Goal: Navigation & Orientation: Find specific page/section

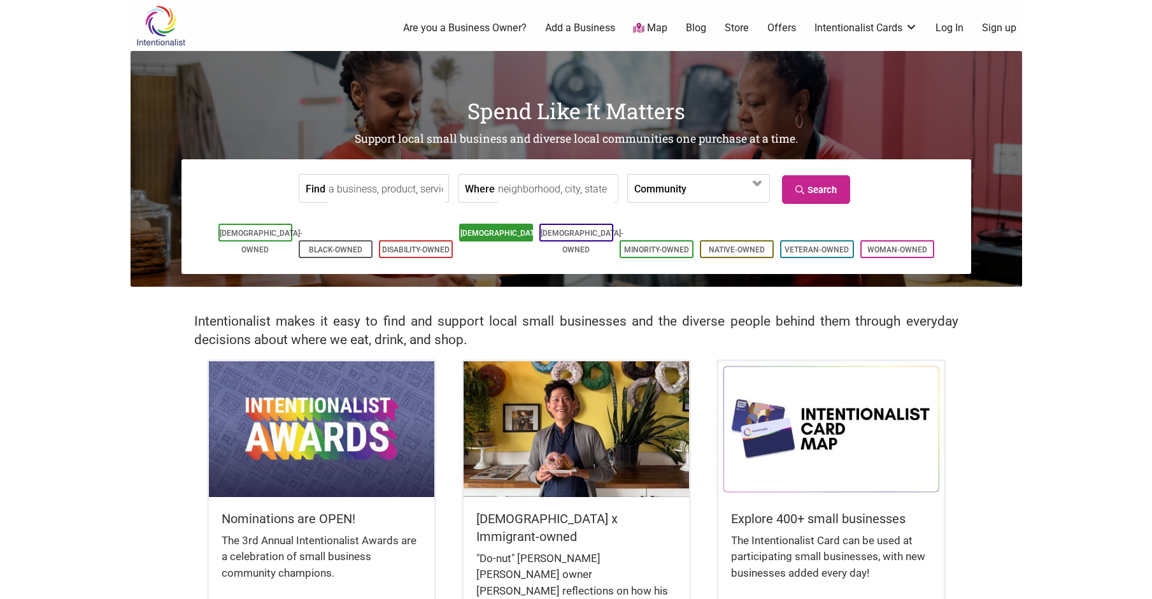
click at [480, 234] on link "[DEMOGRAPHIC_DATA]-Owned" at bounding box center [502, 241] width 83 height 25
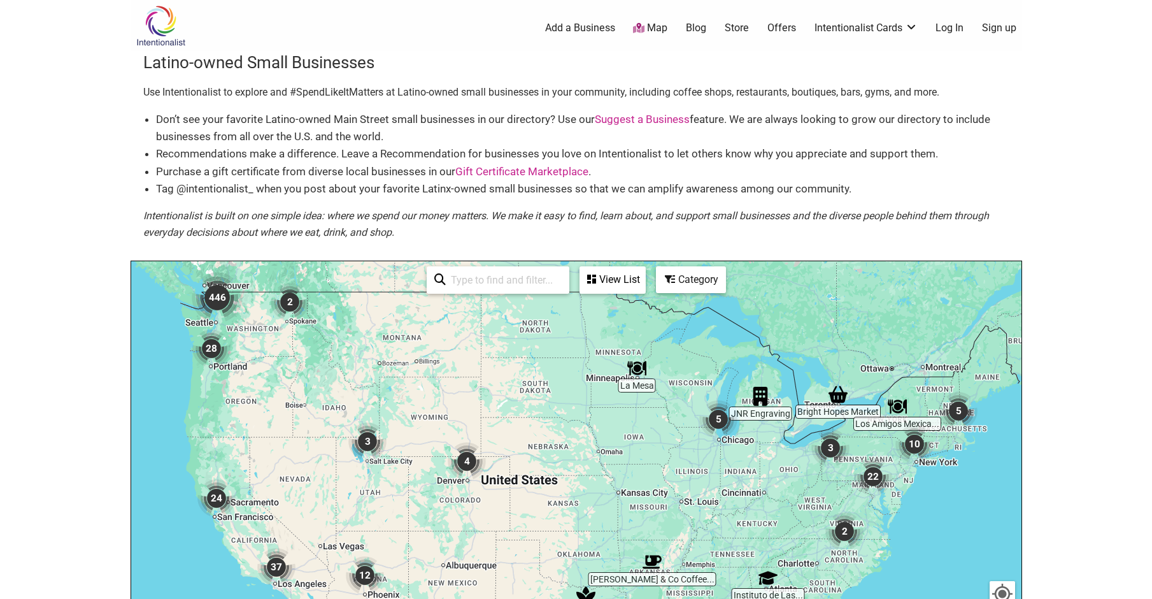
click at [218, 296] on img "446" at bounding box center [217, 297] width 61 height 61
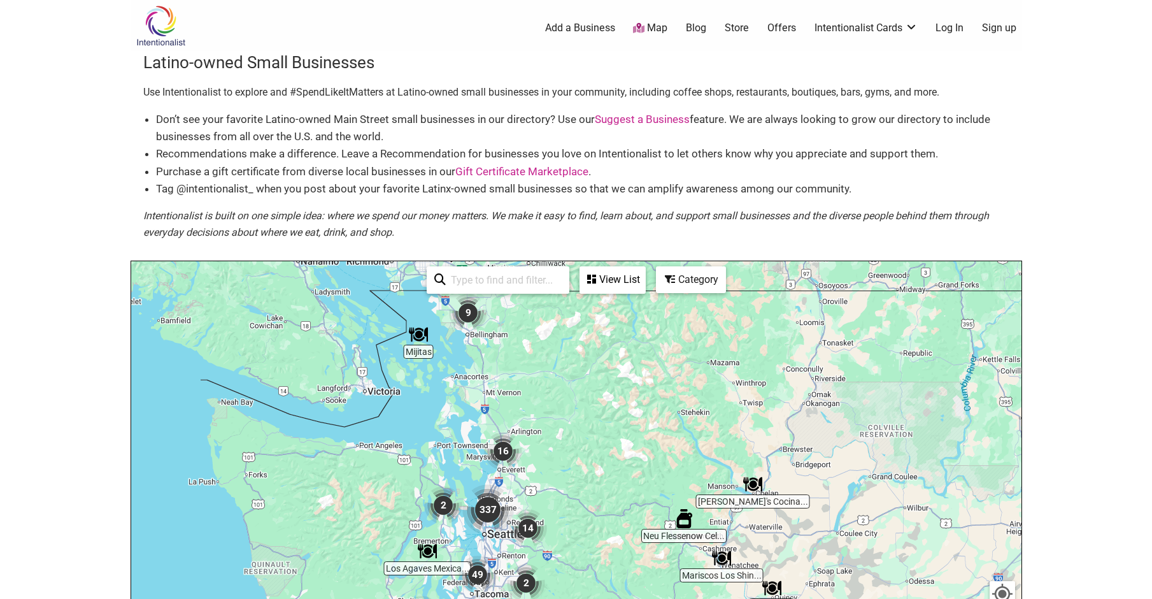
click at [487, 511] on img "337" at bounding box center [487, 509] width 61 height 61
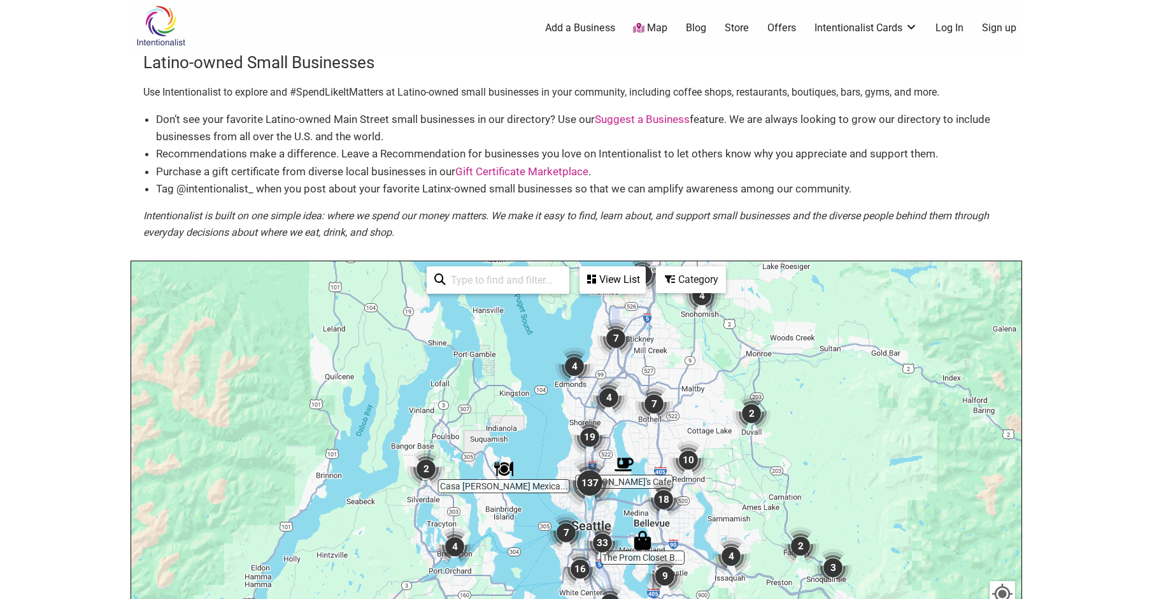
click at [645, 284] on div "Category" at bounding box center [613, 280] width 64 height 24
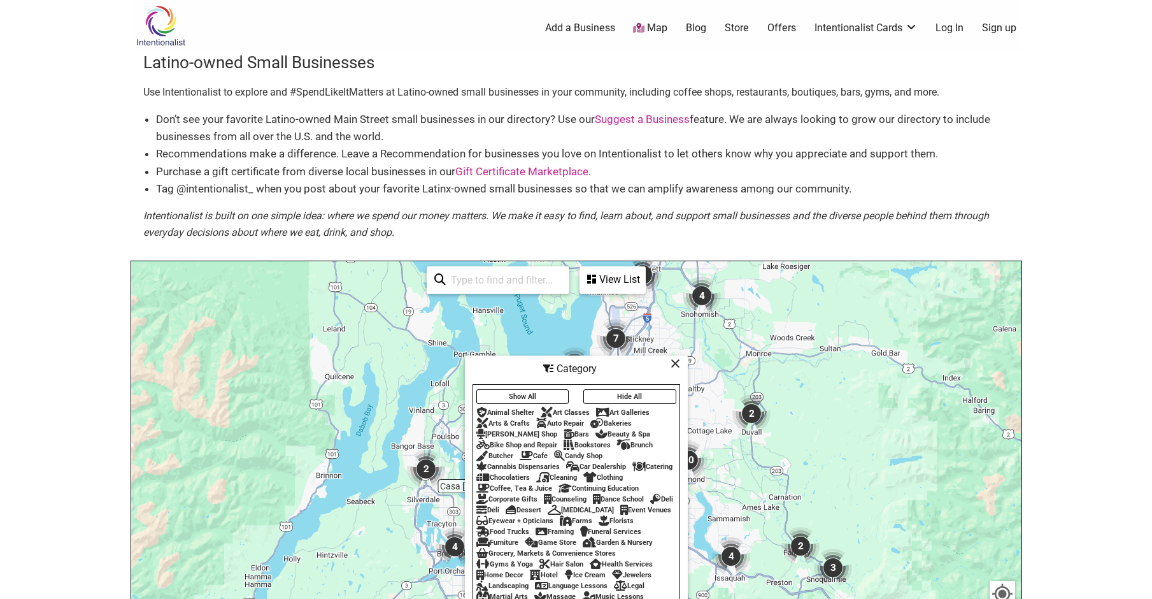
click at [916, 371] on div "To navigate, press the arrow keys." at bounding box center [576, 509] width 890 height 496
click at [599, 283] on div "View List" at bounding box center [613, 280] width 64 height 24
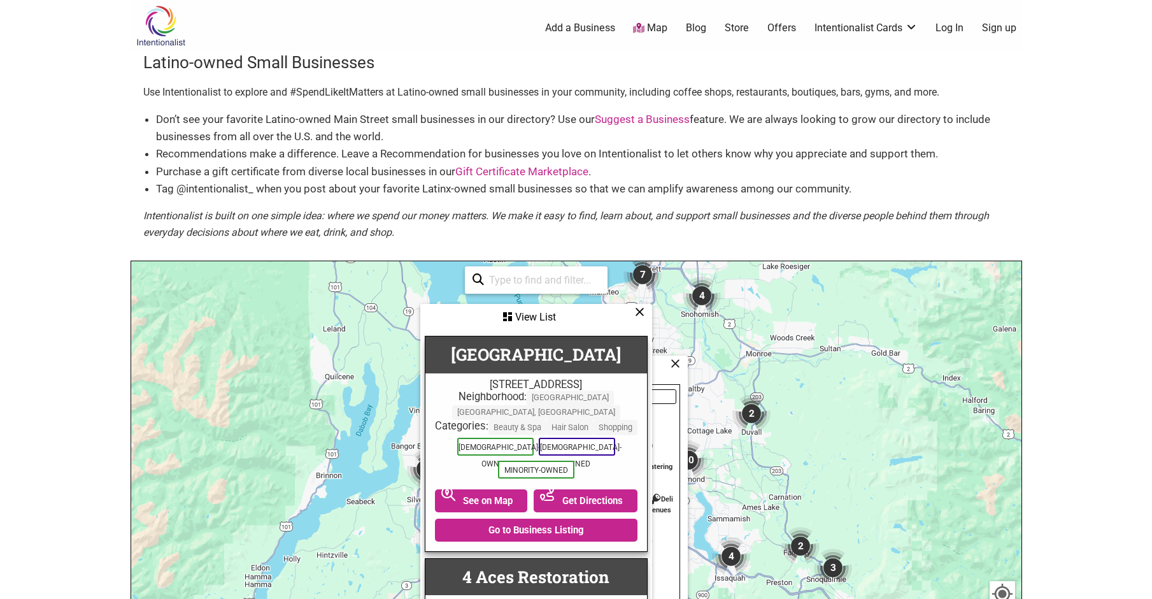
click at [640, 311] on icon at bounding box center [640, 311] width 10 height 1
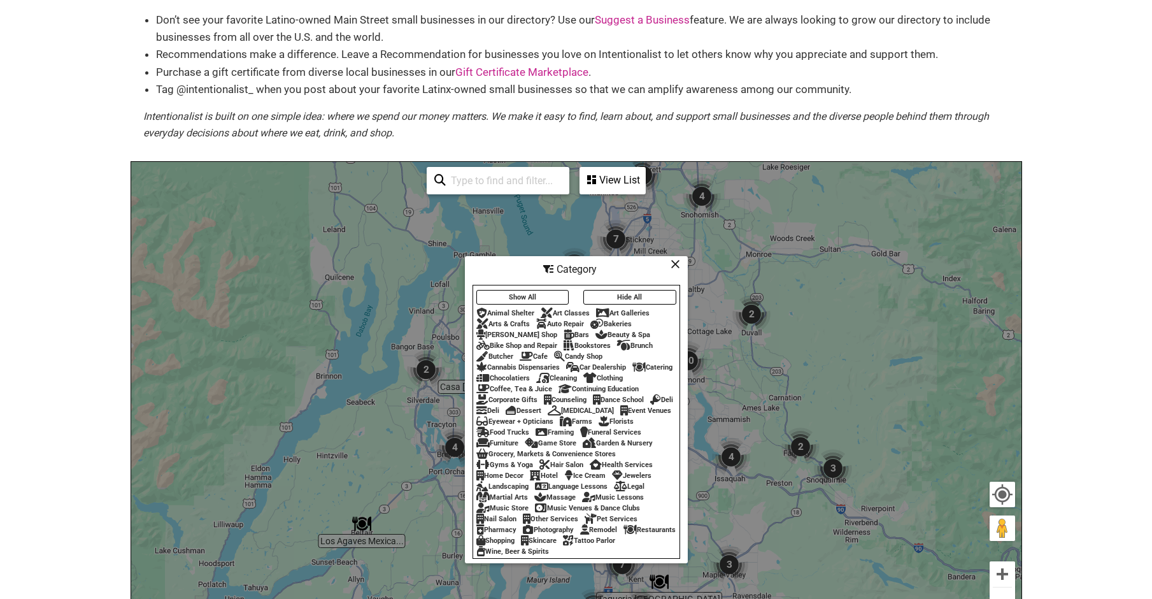
scroll to position [191, 0]
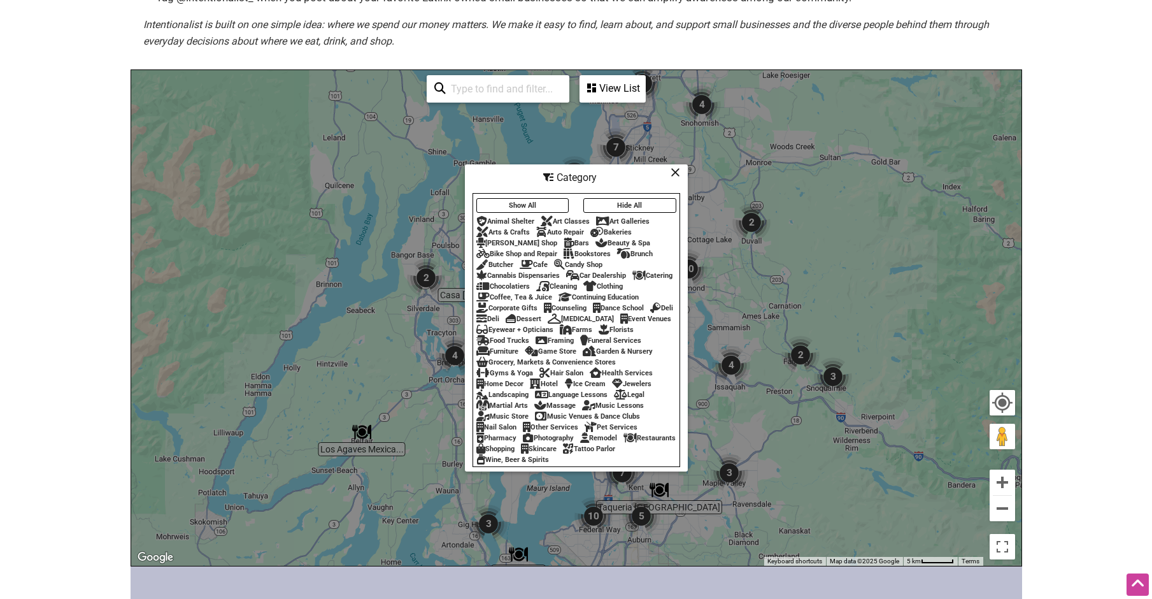
click at [853, 375] on img "3" at bounding box center [833, 376] width 48 height 48
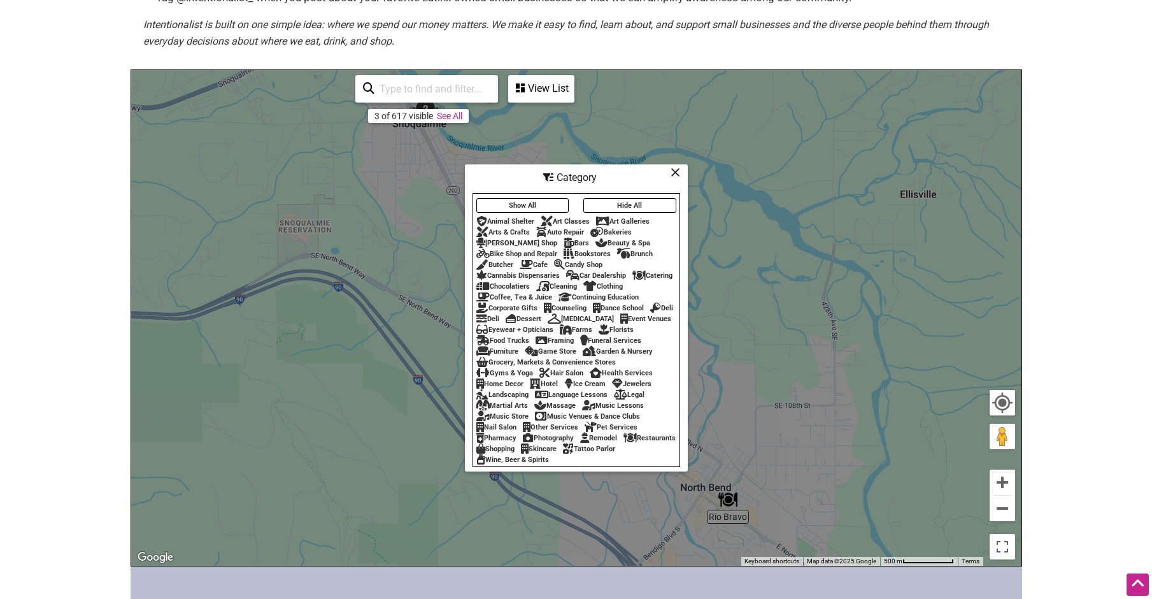
click at [678, 172] on icon at bounding box center [676, 172] width 10 height 1
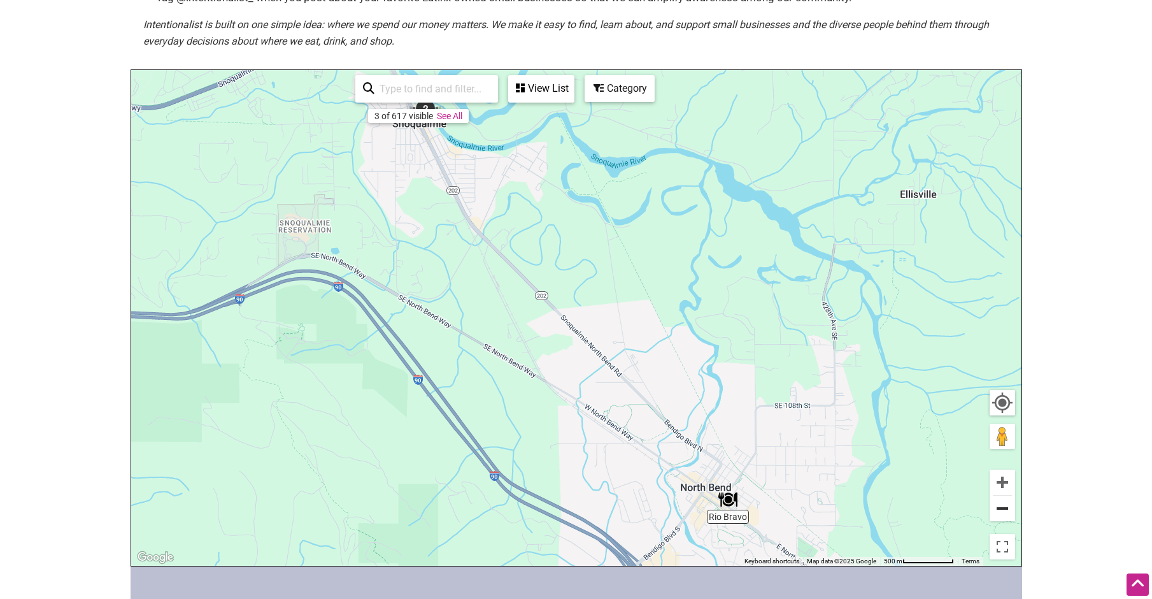
click at [997, 517] on button "Zoom out" at bounding box center [1002, 508] width 25 height 25
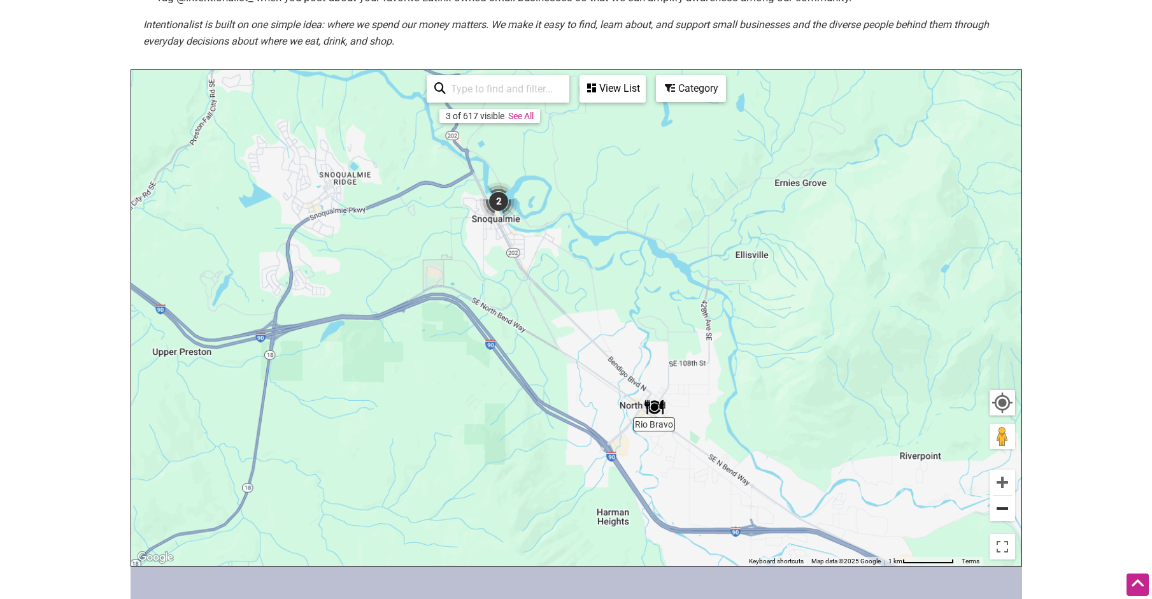
click at [997, 514] on button "Zoom out" at bounding box center [1002, 508] width 25 height 25
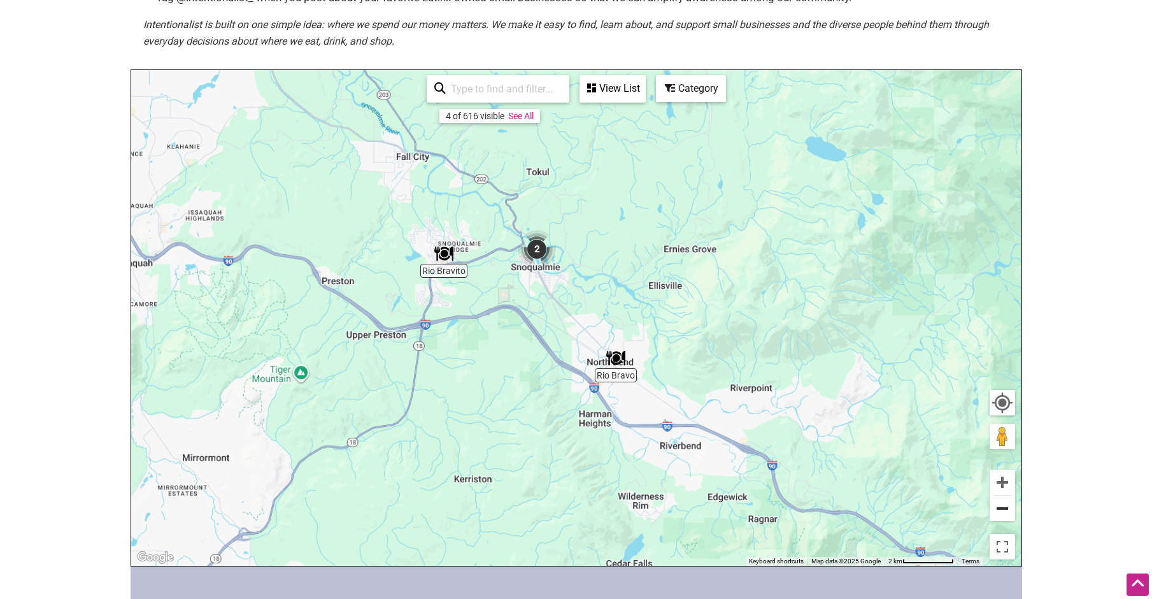
click at [997, 514] on button "Zoom out" at bounding box center [1002, 508] width 25 height 25
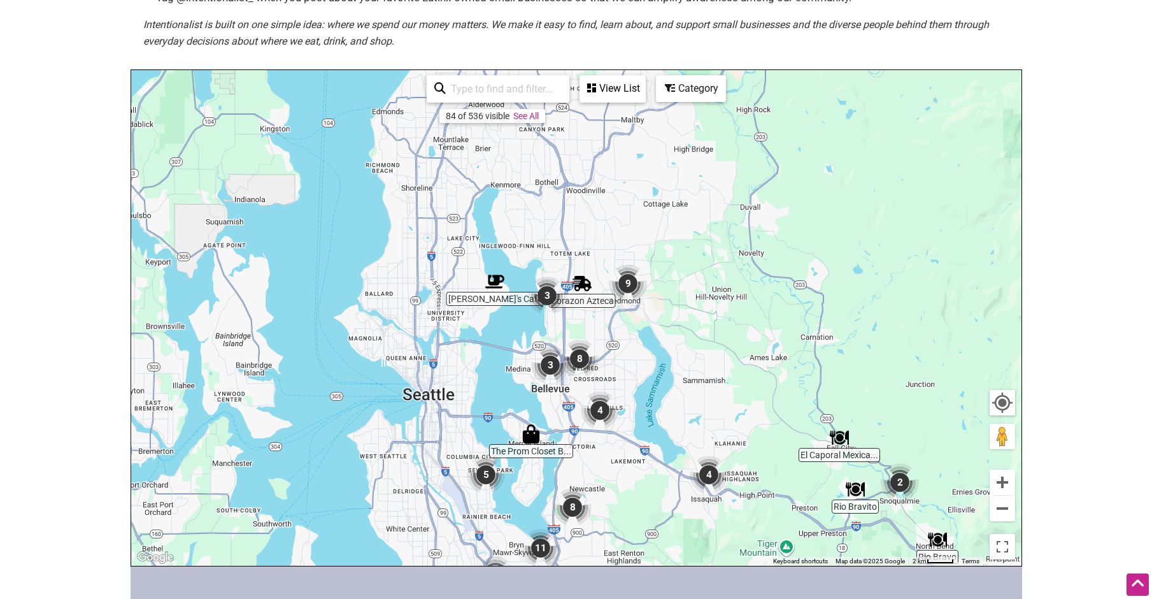
drag, startPoint x: 266, startPoint y: 166, endPoint x: 616, endPoint y: 376, distance: 408.9
click at [616, 376] on div "To navigate, press the arrow keys." at bounding box center [576, 318] width 890 height 496
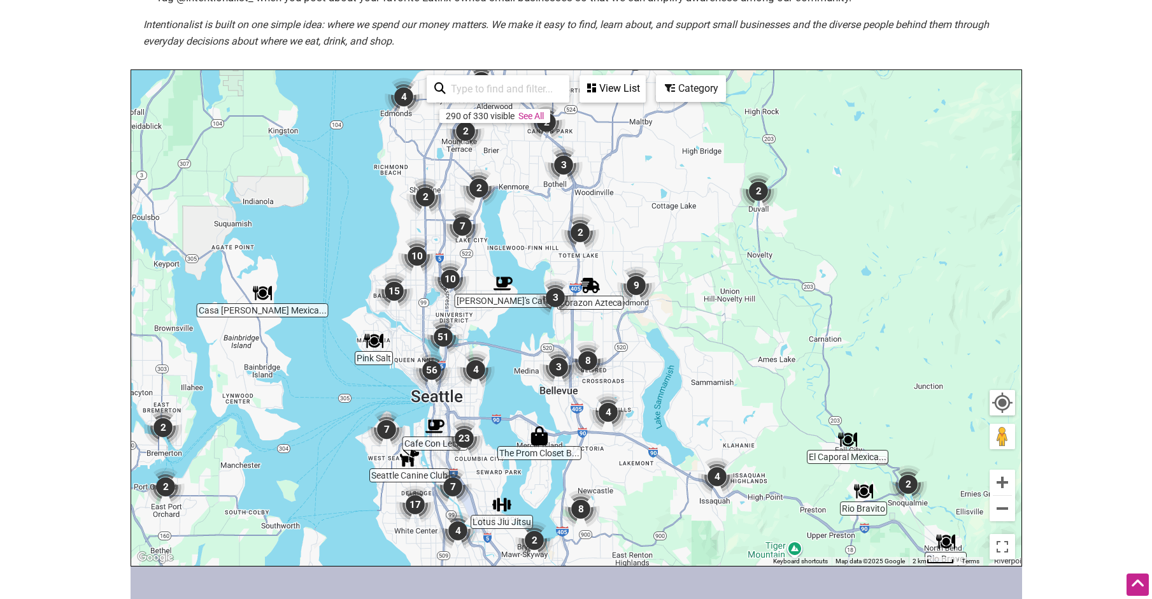
click at [445, 330] on img "51" at bounding box center [443, 337] width 48 height 48
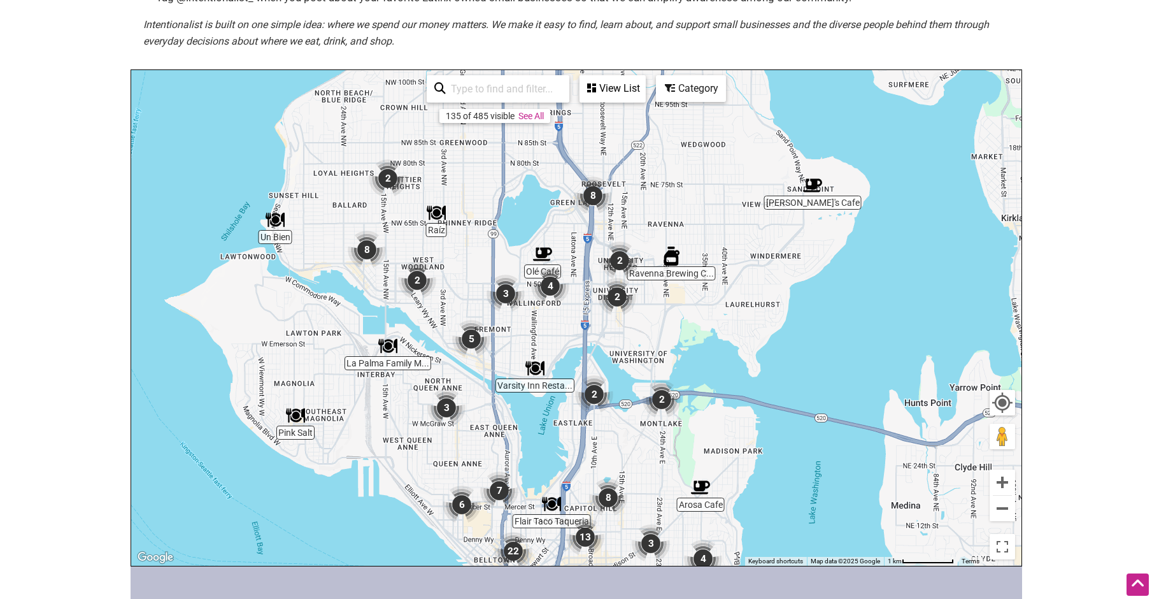
drag, startPoint x: 680, startPoint y: 223, endPoint x: 664, endPoint y: 343, distance: 120.7
click at [664, 343] on div "To navigate, press the arrow keys." at bounding box center [576, 318] width 890 height 496
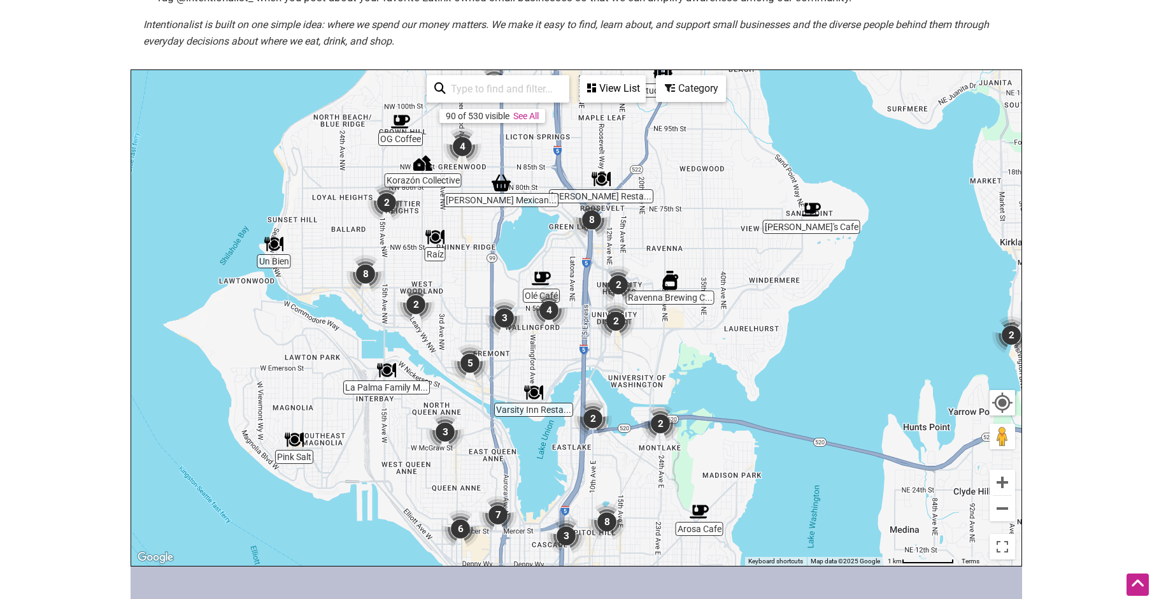
click at [554, 308] on img "4" at bounding box center [549, 310] width 48 height 48
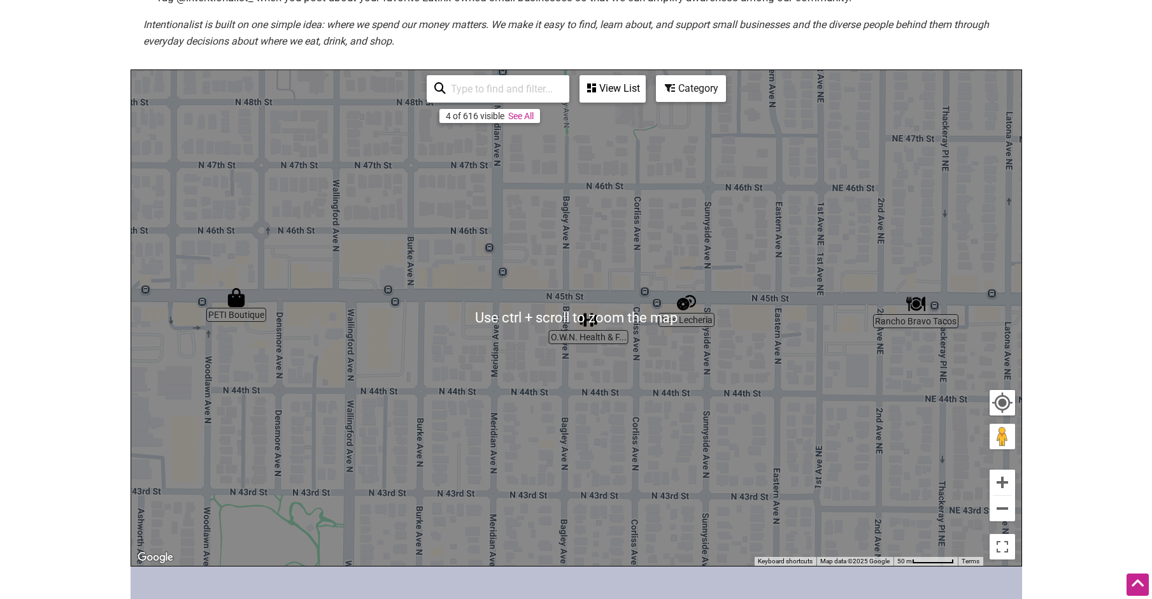
scroll to position [255, 0]
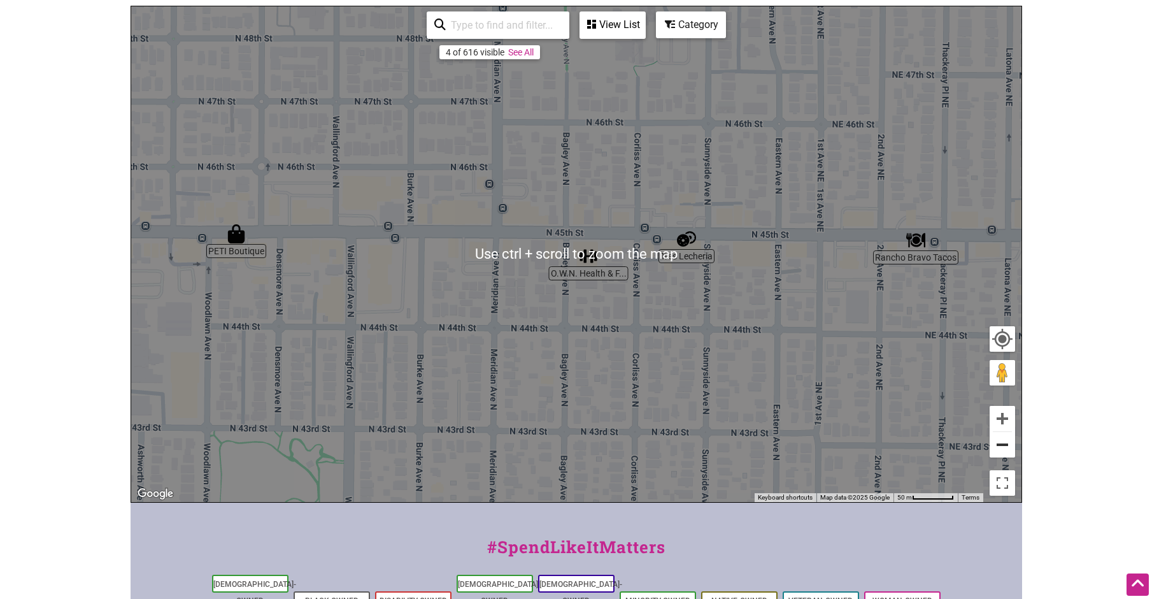
click at [999, 443] on button "Zoom out" at bounding box center [1002, 444] width 25 height 25
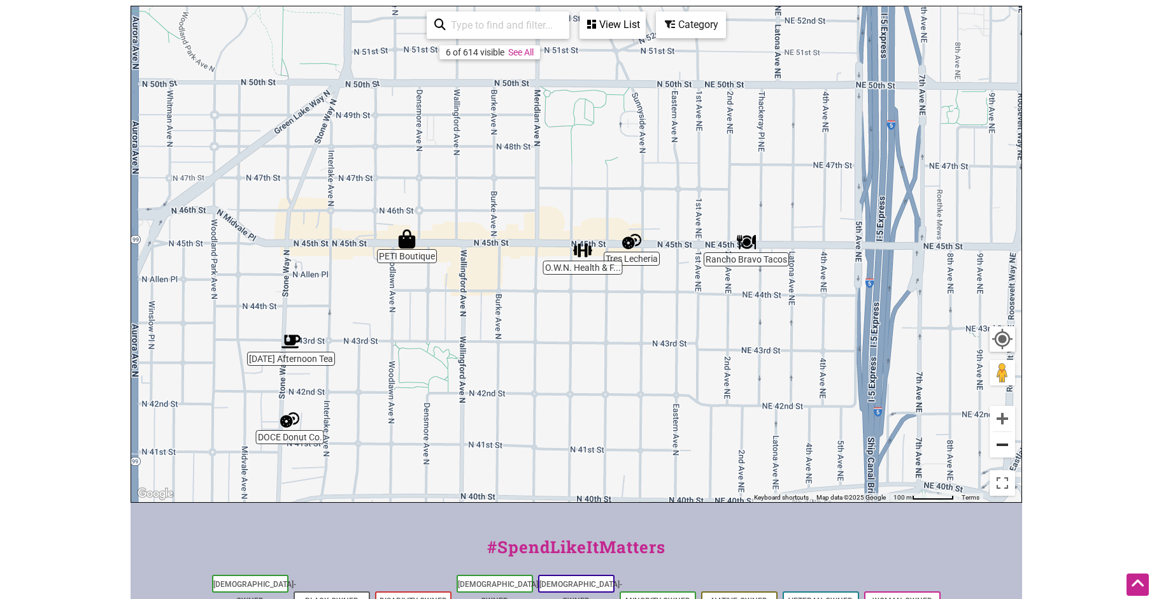
click at [999, 443] on button "Zoom out" at bounding box center [1002, 444] width 25 height 25
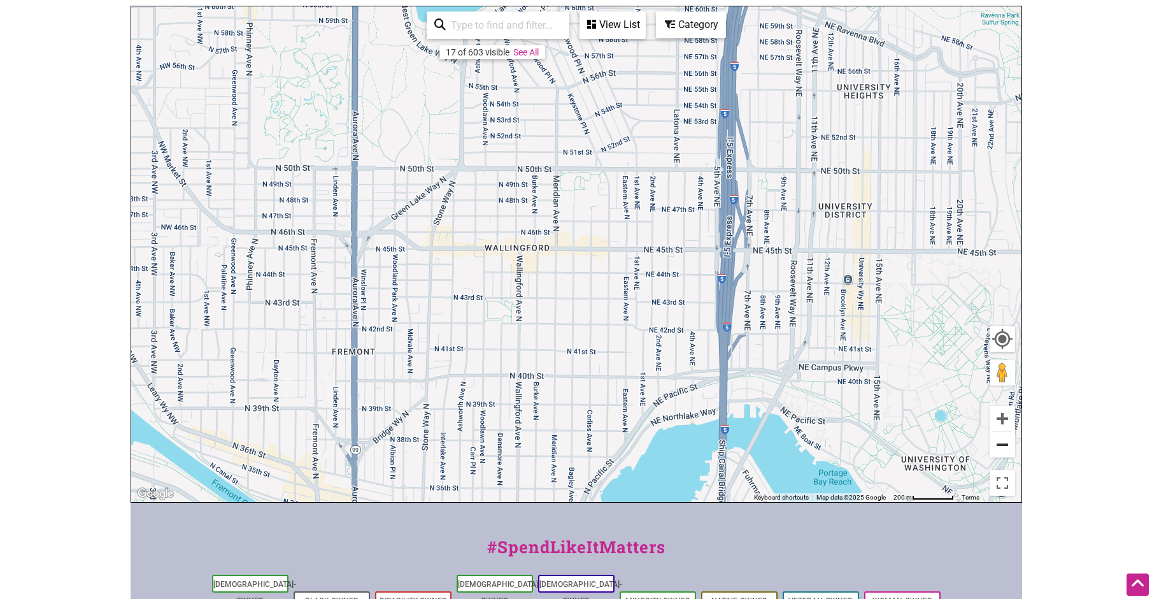
click at [999, 443] on button "Zoom out" at bounding box center [1002, 444] width 25 height 25
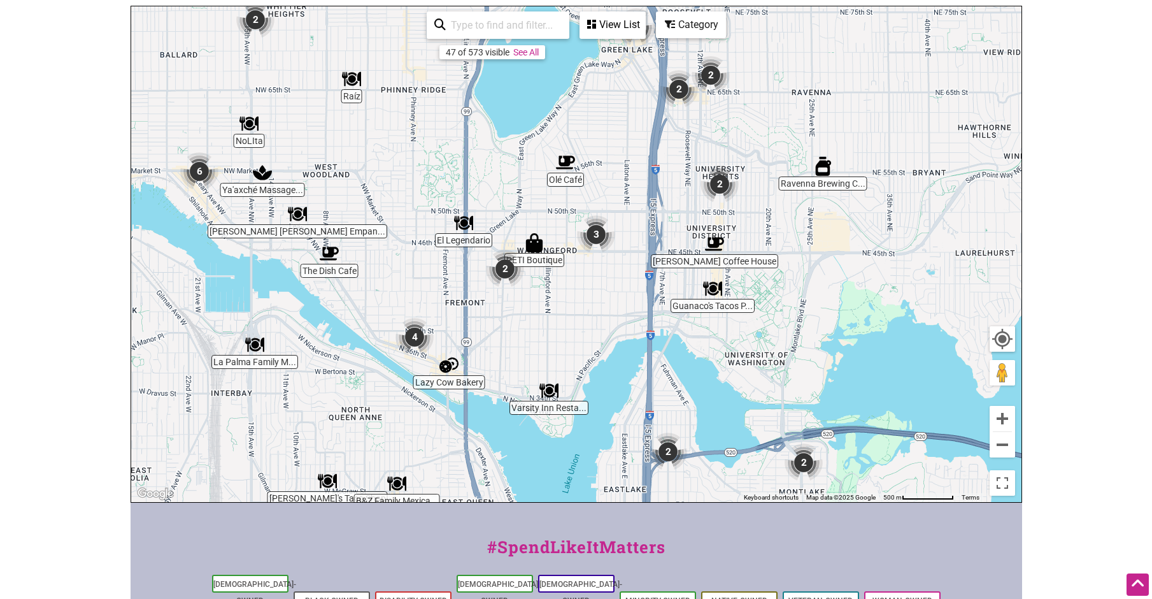
click at [645, 21] on div "Category" at bounding box center [613, 25] width 64 height 24
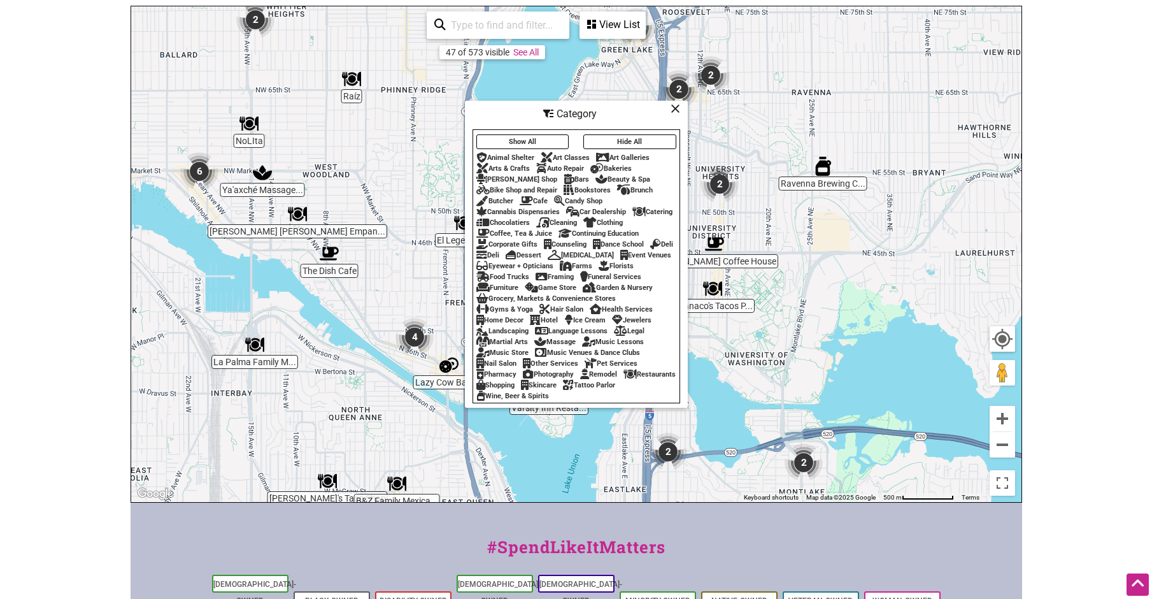
click at [529, 303] on div "Grocery, Markets & Convenience Stores" at bounding box center [545, 298] width 139 height 8
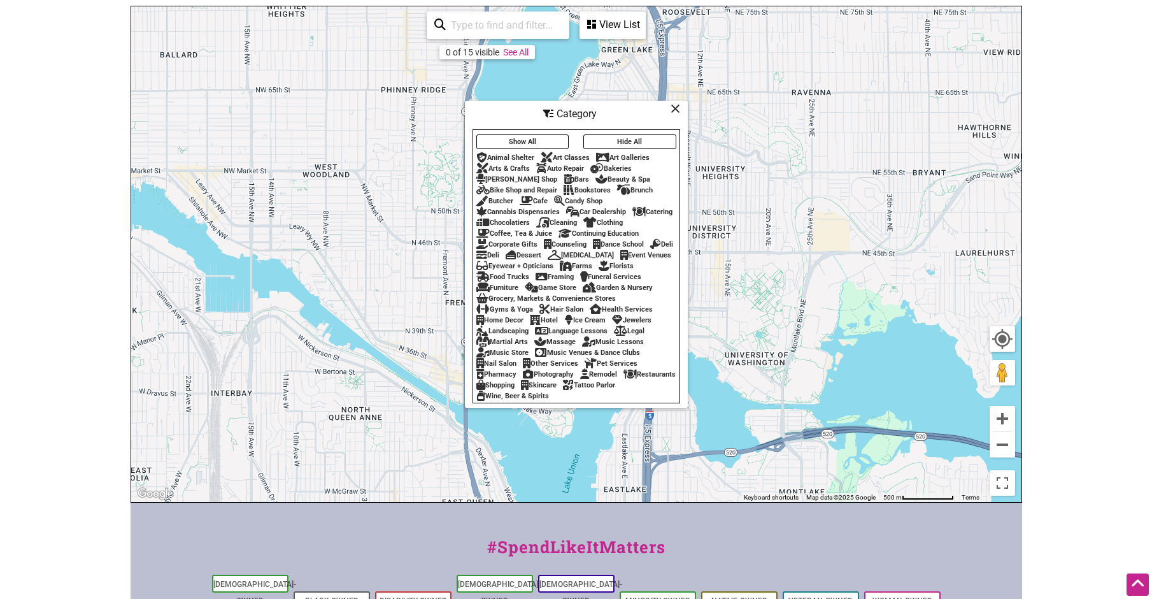
click at [679, 108] on icon at bounding box center [676, 108] width 10 height 1
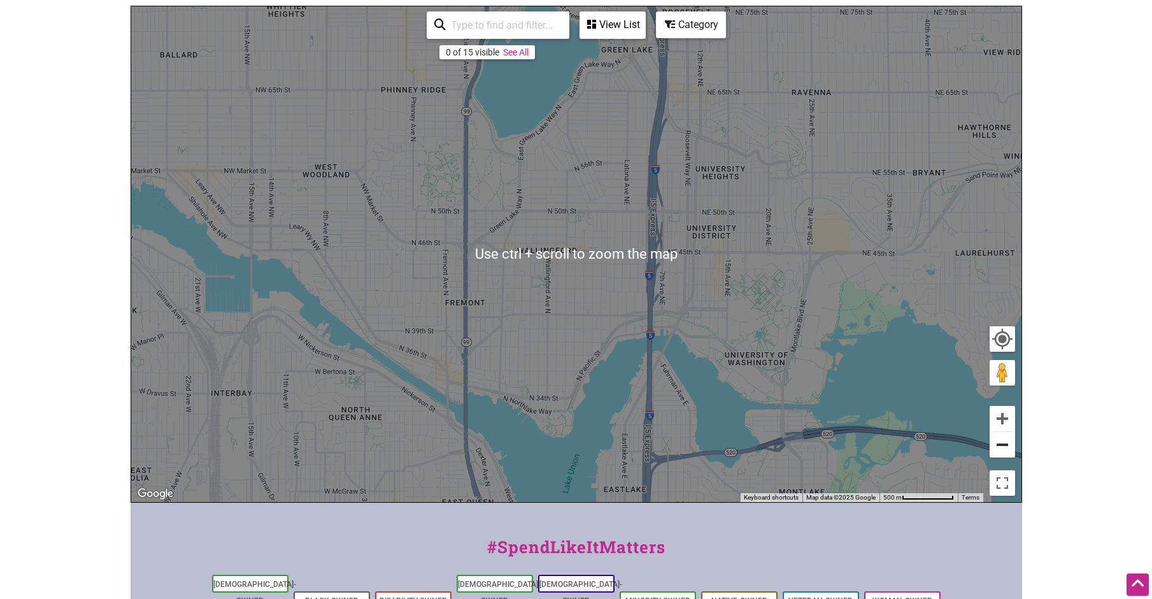
click at [1008, 439] on button "Zoom out" at bounding box center [1002, 444] width 25 height 25
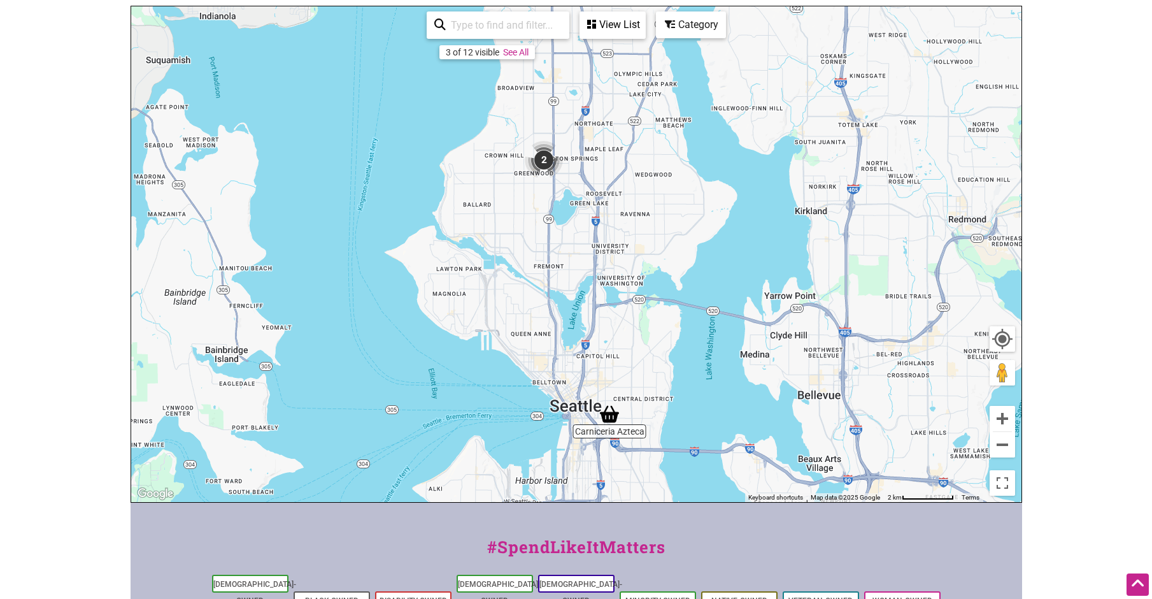
click at [538, 156] on img "2" at bounding box center [544, 160] width 48 height 48
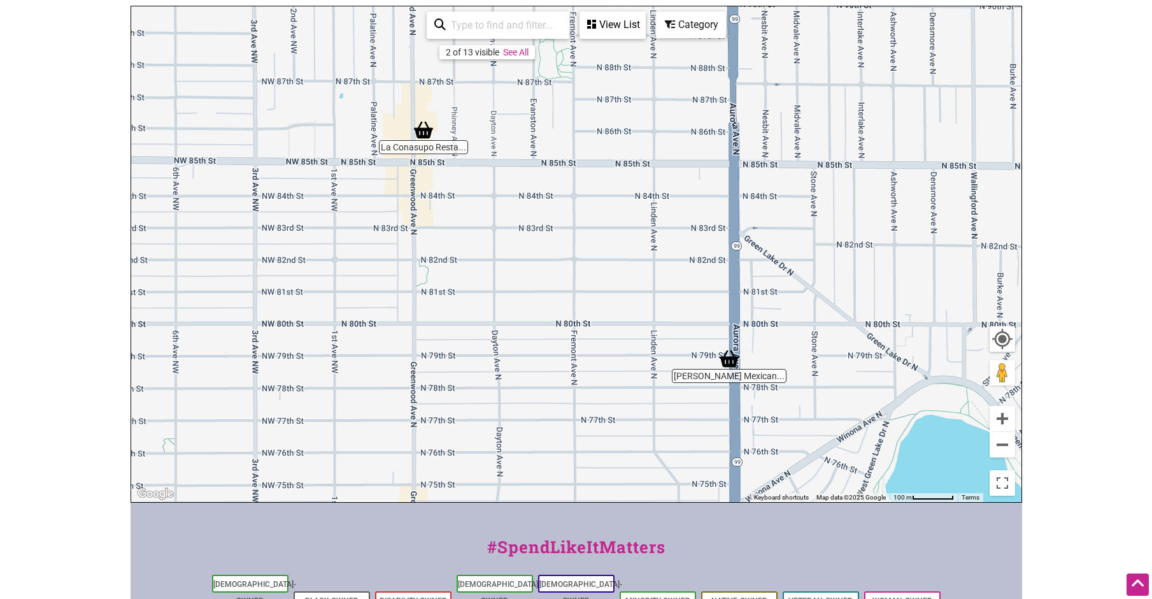
click at [729, 352] on img "Mendoza's Mexican Mercado" at bounding box center [729, 358] width 29 height 29
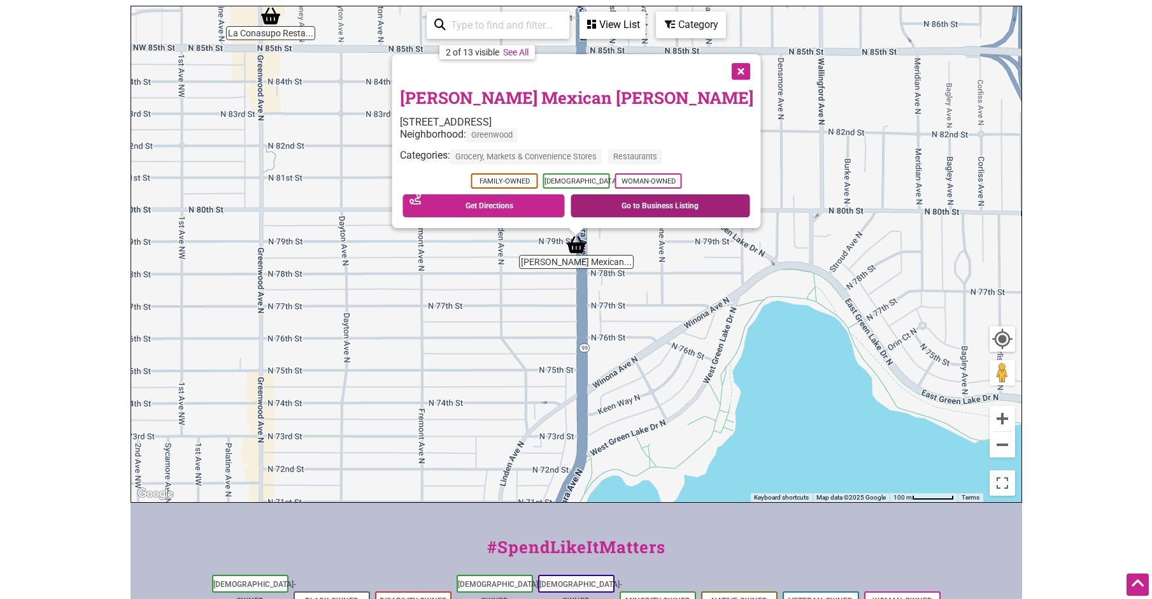
click at [645, 207] on link "Go to Business Listing" at bounding box center [661, 205] width 180 height 23
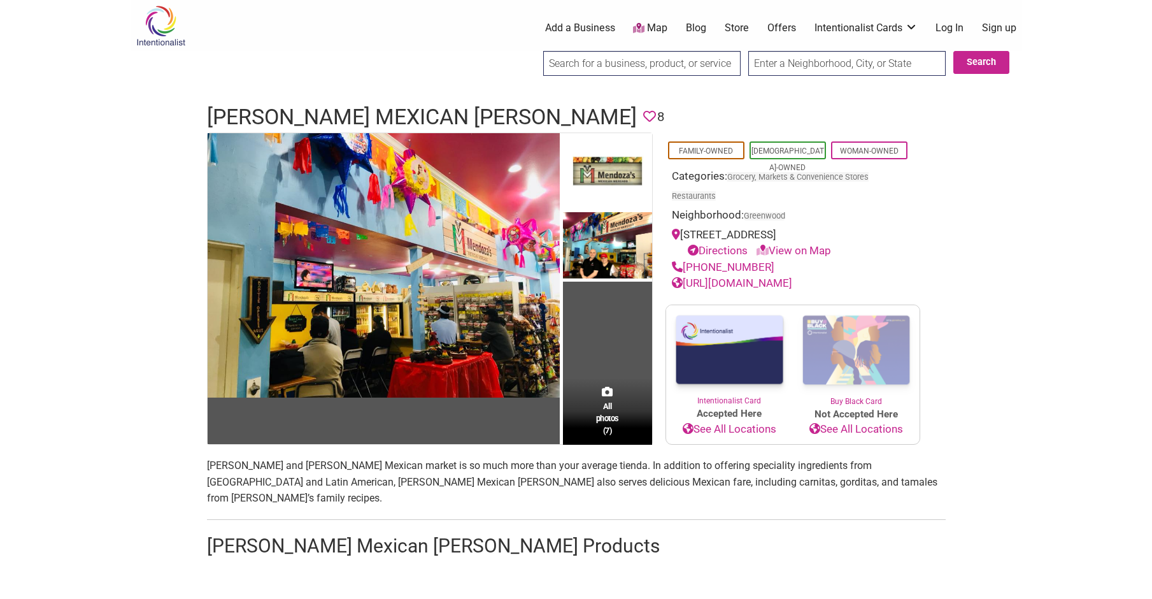
click at [819, 504] on span "[PERSON_NAME] and [PERSON_NAME] Mexican market is so much more than your averag…" at bounding box center [572, 481] width 731 height 45
